Goal: Check status: Check status

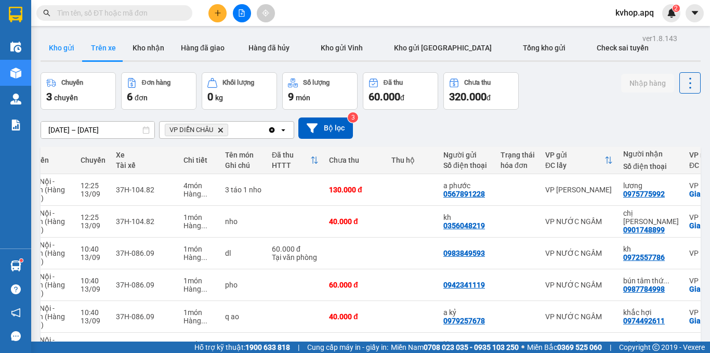
click at [46, 44] on button "Kho gửi" at bounding box center [62, 47] width 42 height 25
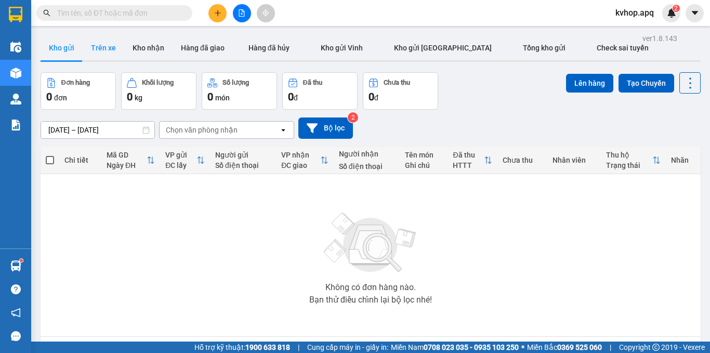
click at [101, 52] on button "Trên xe" at bounding box center [104, 47] width 42 height 25
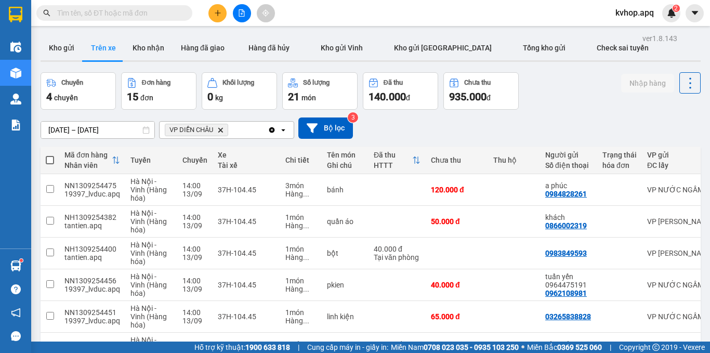
scroll to position [197, 0]
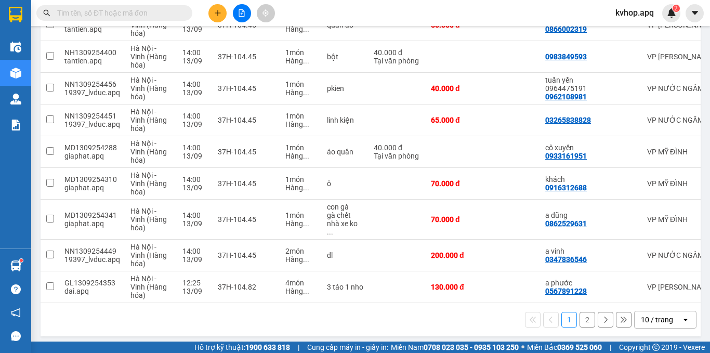
click at [580, 315] on button "2" at bounding box center [588, 320] width 16 height 16
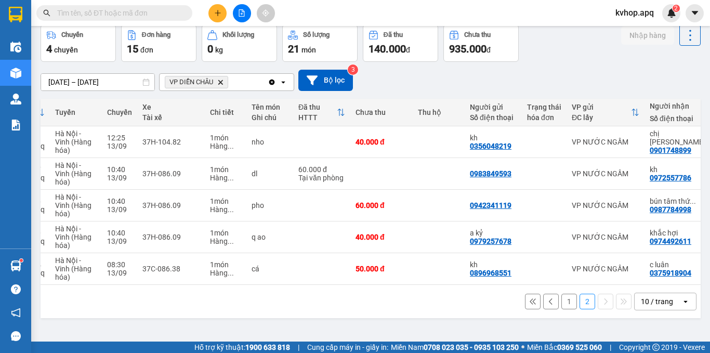
scroll to position [0, 197]
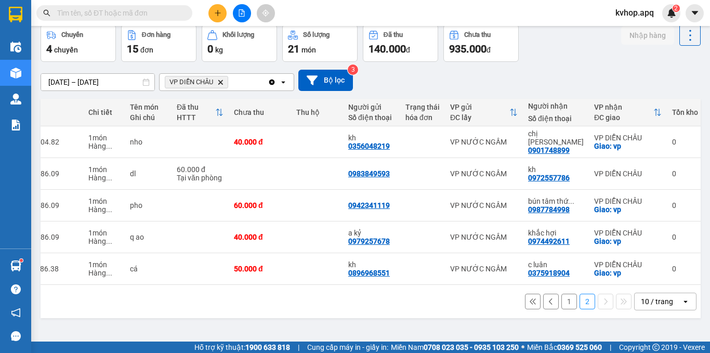
click at [580, 294] on button "2" at bounding box center [588, 302] width 16 height 16
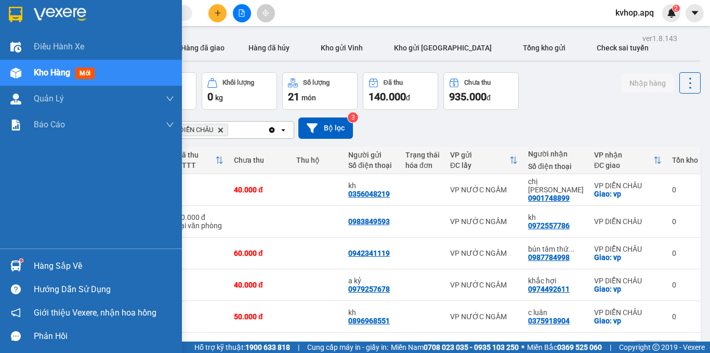
click at [60, 266] on div "Hàng sắp về" at bounding box center [104, 266] width 140 height 16
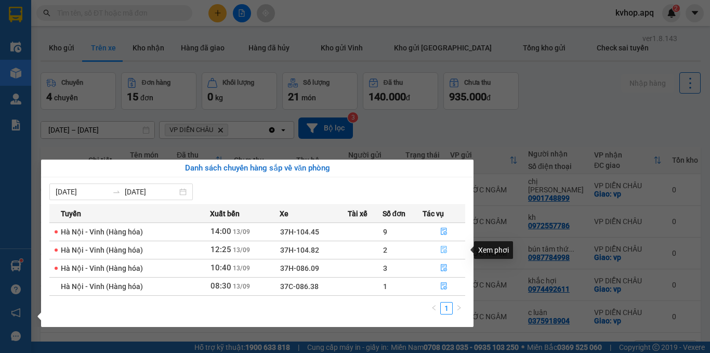
click at [442, 250] on icon "file-done" at bounding box center [443, 249] width 7 height 7
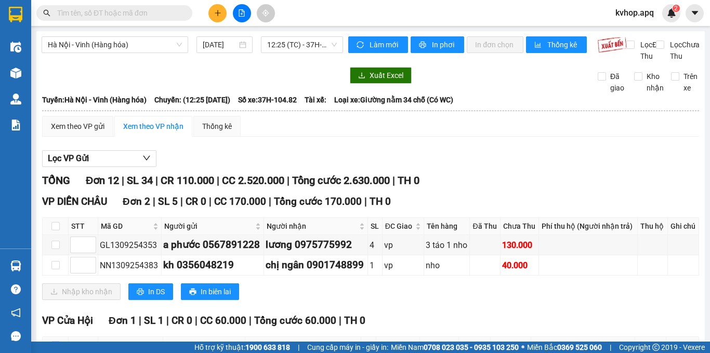
scroll to position [52, 0]
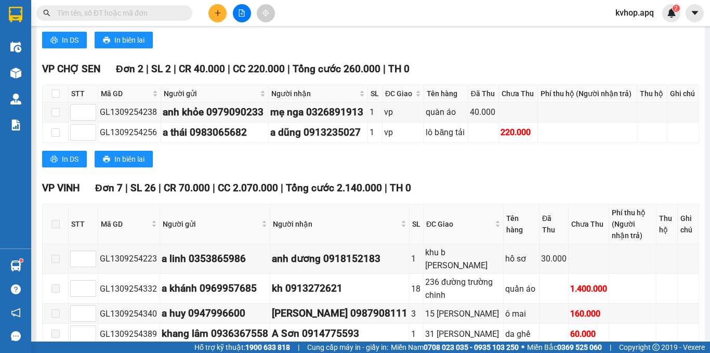
scroll to position [498, 0]
